Goal: Information Seeking & Learning: Check status

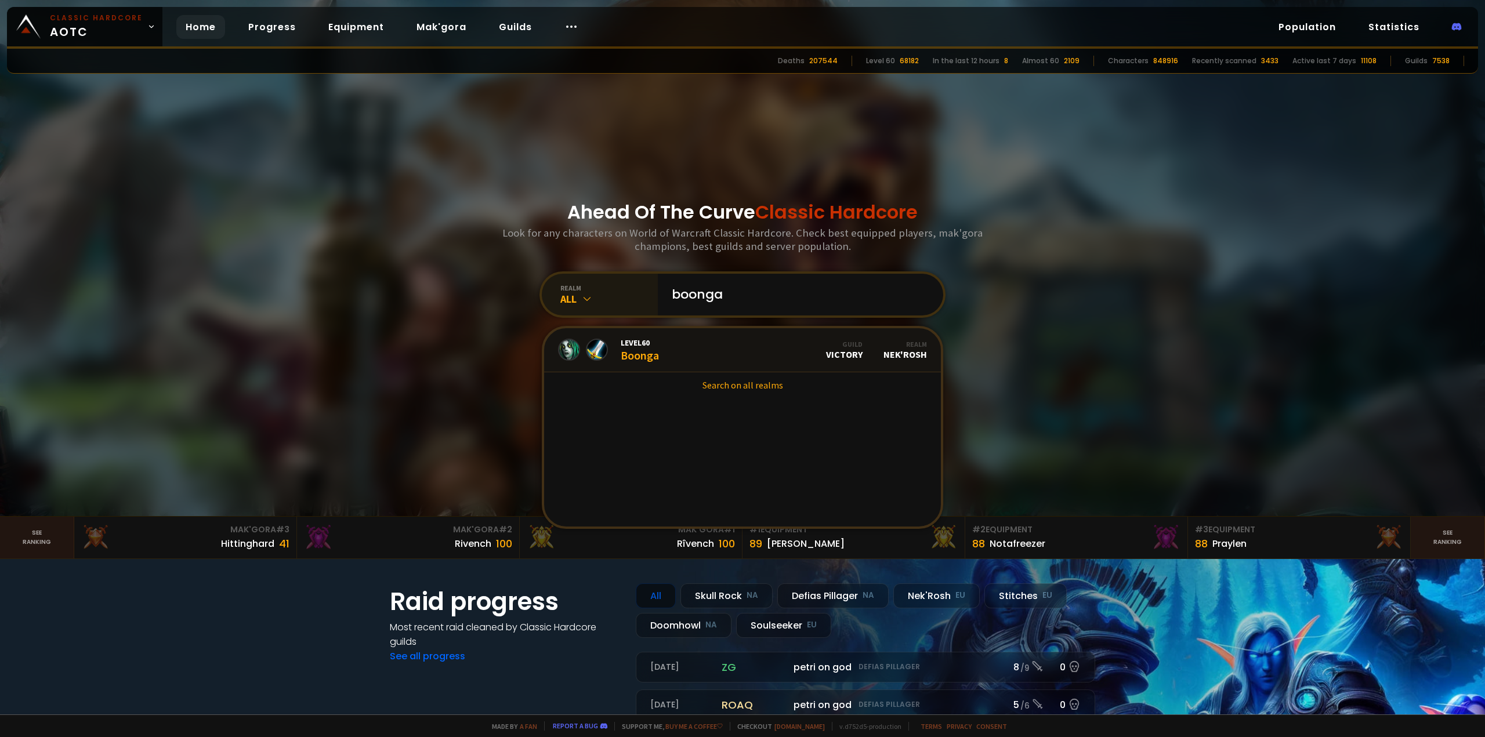
click at [581, 296] on icon at bounding box center [587, 299] width 12 height 12
click at [598, 504] on div "Soulseeker EU" at bounding box center [599, 505] width 111 height 27
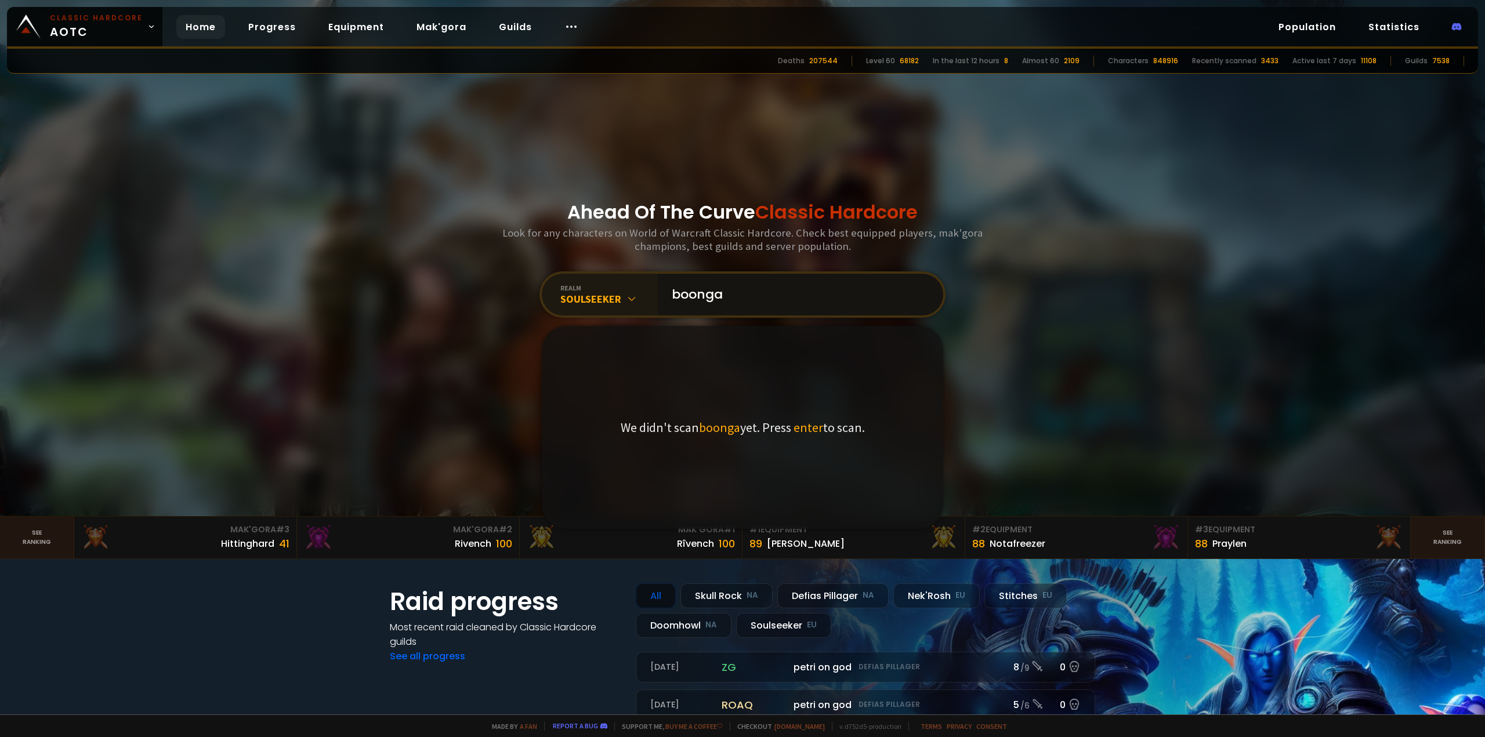
drag, startPoint x: 815, startPoint y: 295, endPoint x: 444, endPoint y: 290, distance: 370.8
click at [444, 290] on div "Ahead Of The Curve Classic Hardcore Look for any characters on World of Warcraf…" at bounding box center [742, 258] width 699 height 516
drag, startPoint x: 753, startPoint y: 294, endPoint x: 0, endPoint y: 249, distance: 754.4
click at [139, 272] on section "Ahead Of The Curve Classic Hardcore Look for any characters on World of Warcraf…" at bounding box center [742, 258] width 1485 height 517
type input "Broonga"
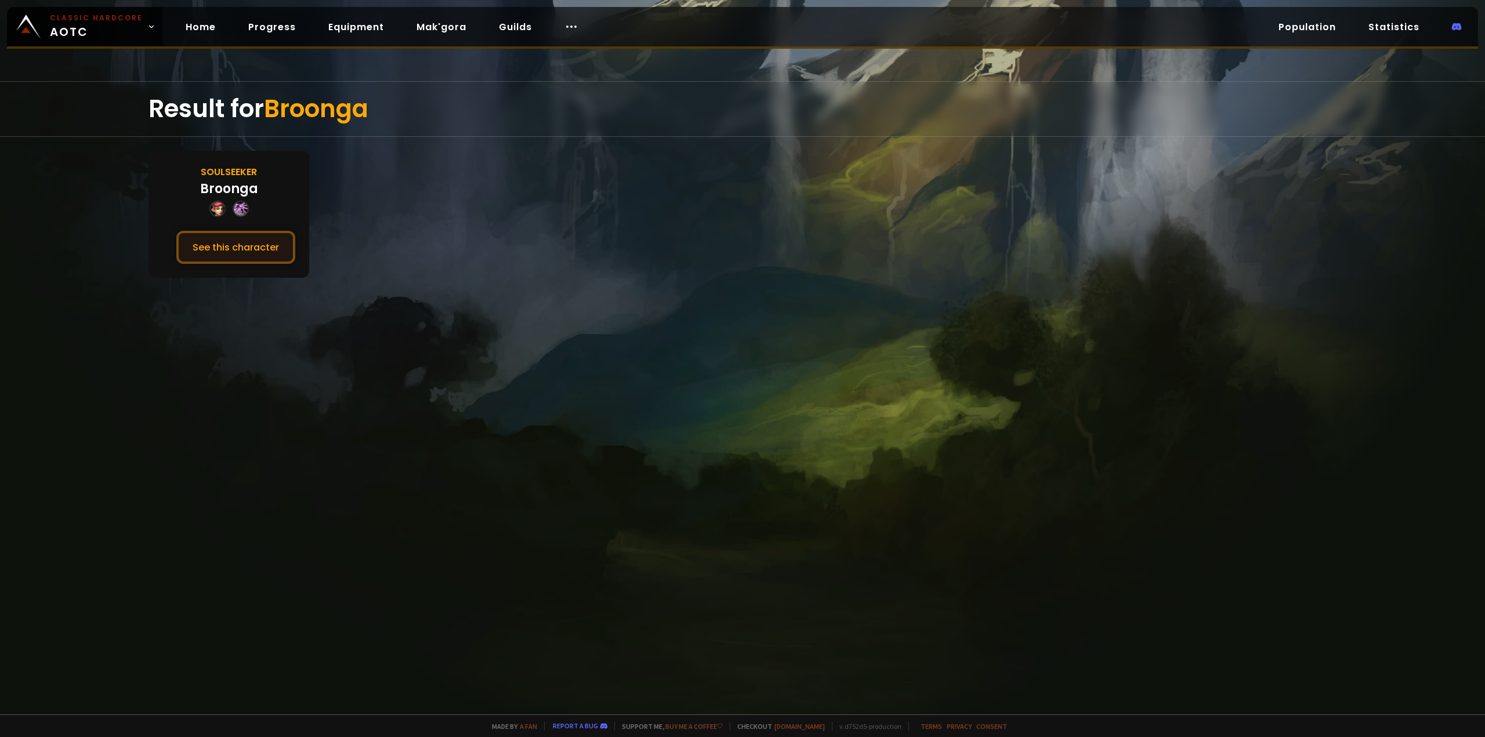
click at [240, 243] on button "See this character" at bounding box center [235, 247] width 119 height 33
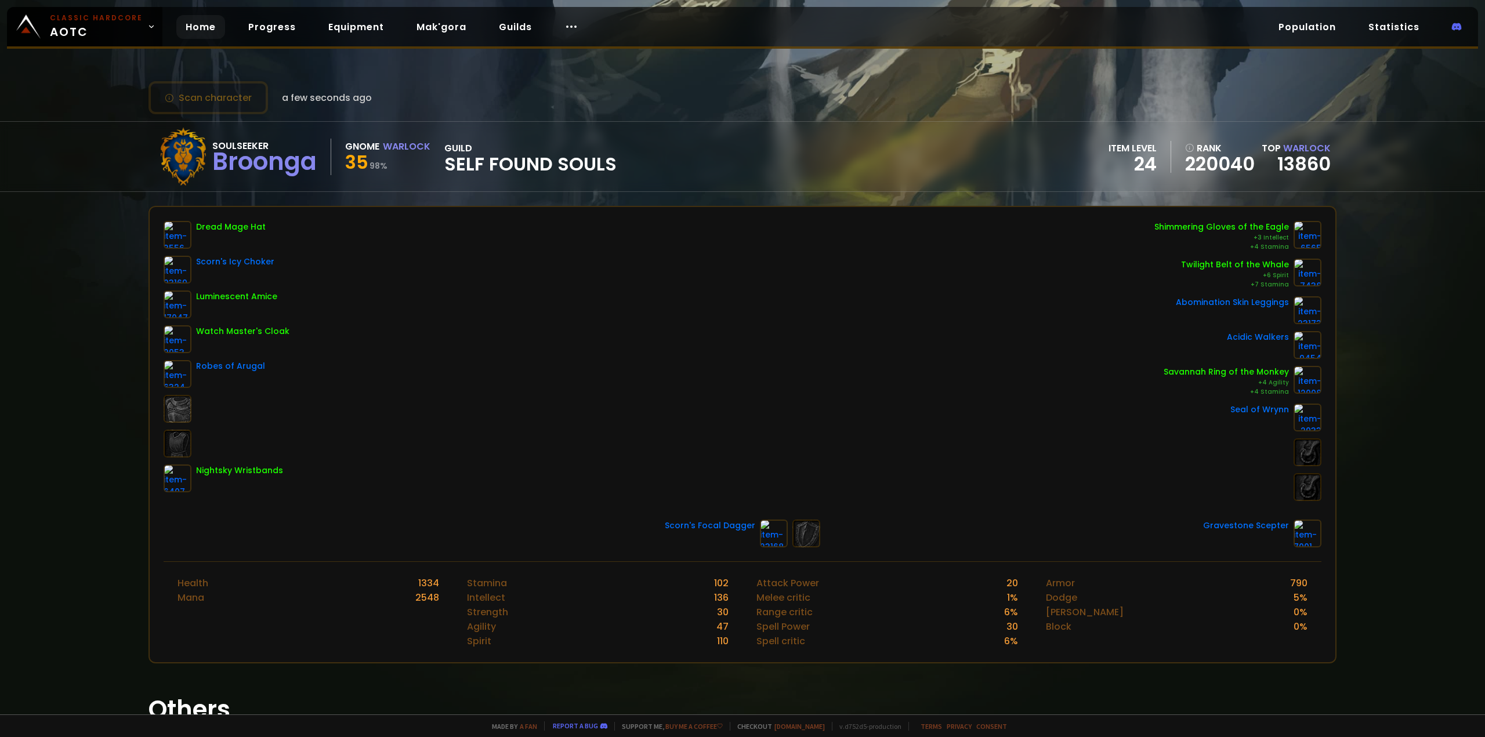
click at [205, 21] on link "Home" at bounding box center [200, 27] width 49 height 24
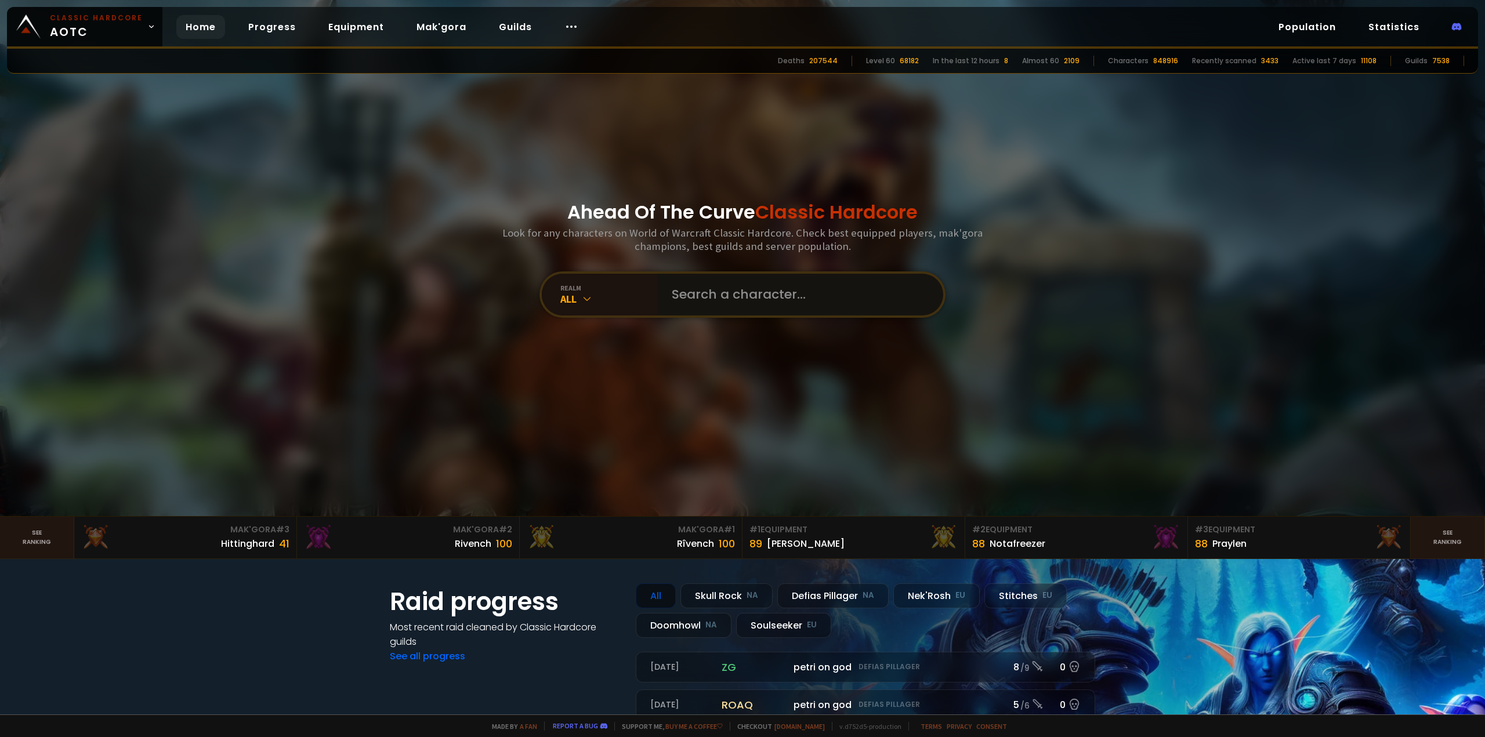
click at [697, 306] on input "text" at bounding box center [797, 295] width 265 height 42
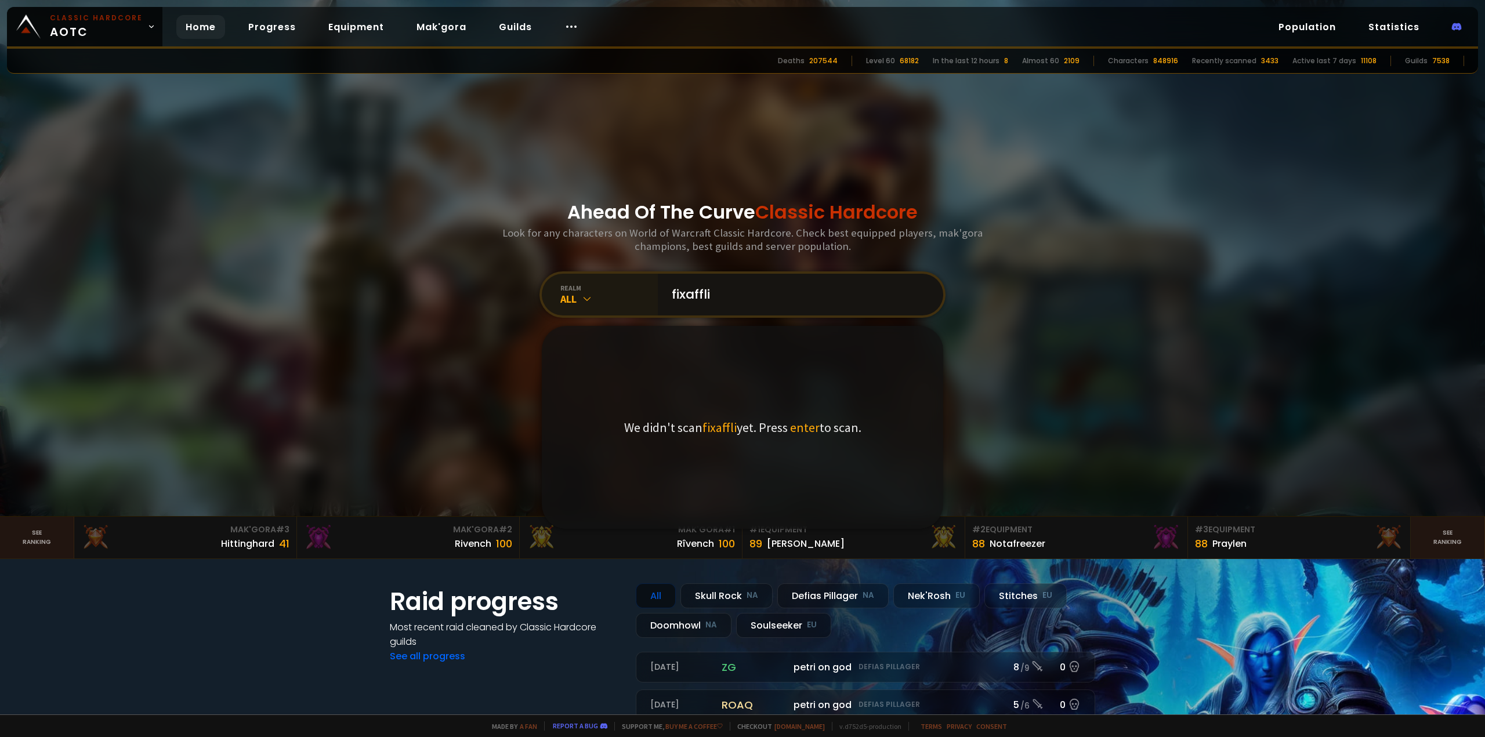
type input "fixaffli"
click at [563, 295] on div "All" at bounding box center [608, 298] width 97 height 13
click at [588, 499] on div "Soulseeker EU" at bounding box center [599, 505] width 111 height 27
click at [783, 288] on input "fixaffli" at bounding box center [797, 295] width 265 height 42
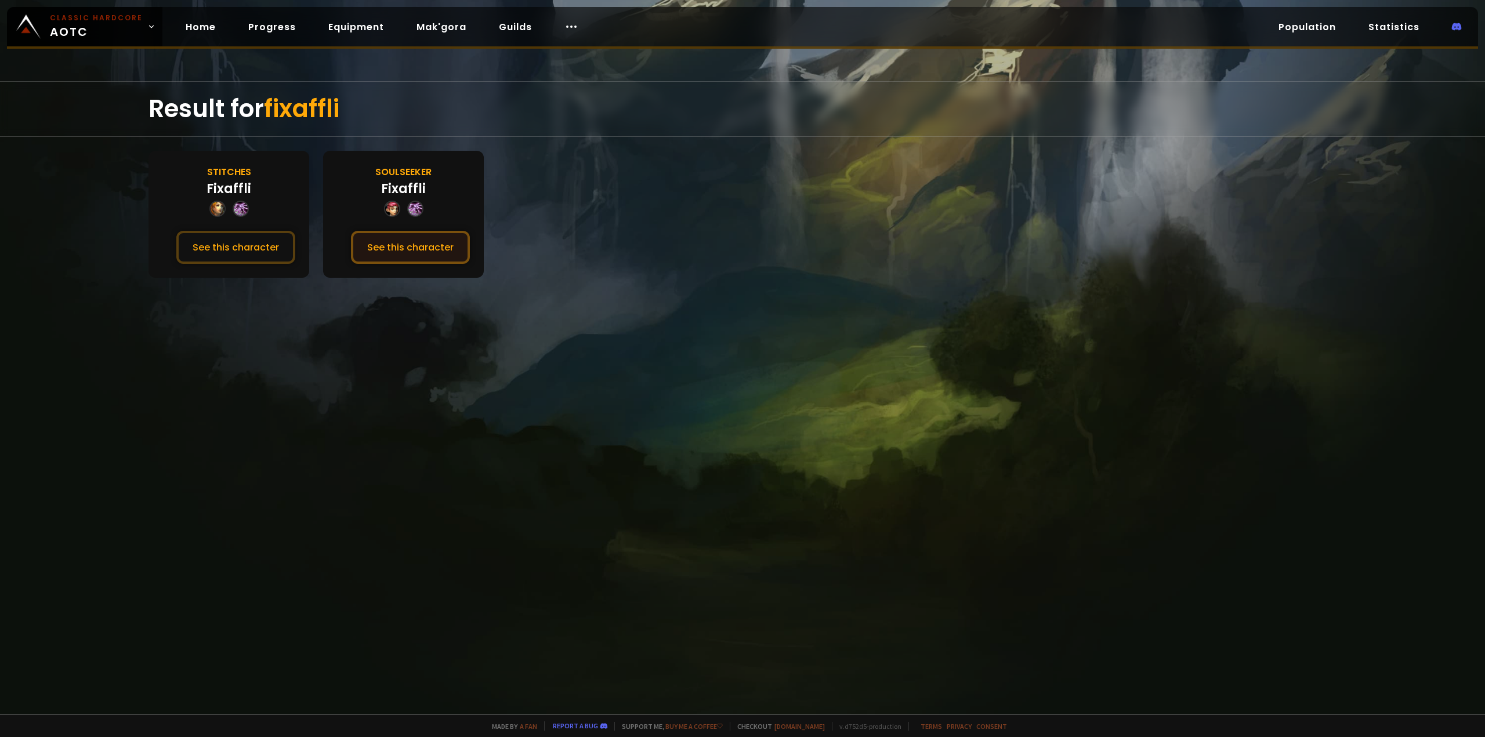
click at [404, 246] on button "See this character" at bounding box center [410, 247] width 119 height 33
